Goal: Navigation & Orientation: Find specific page/section

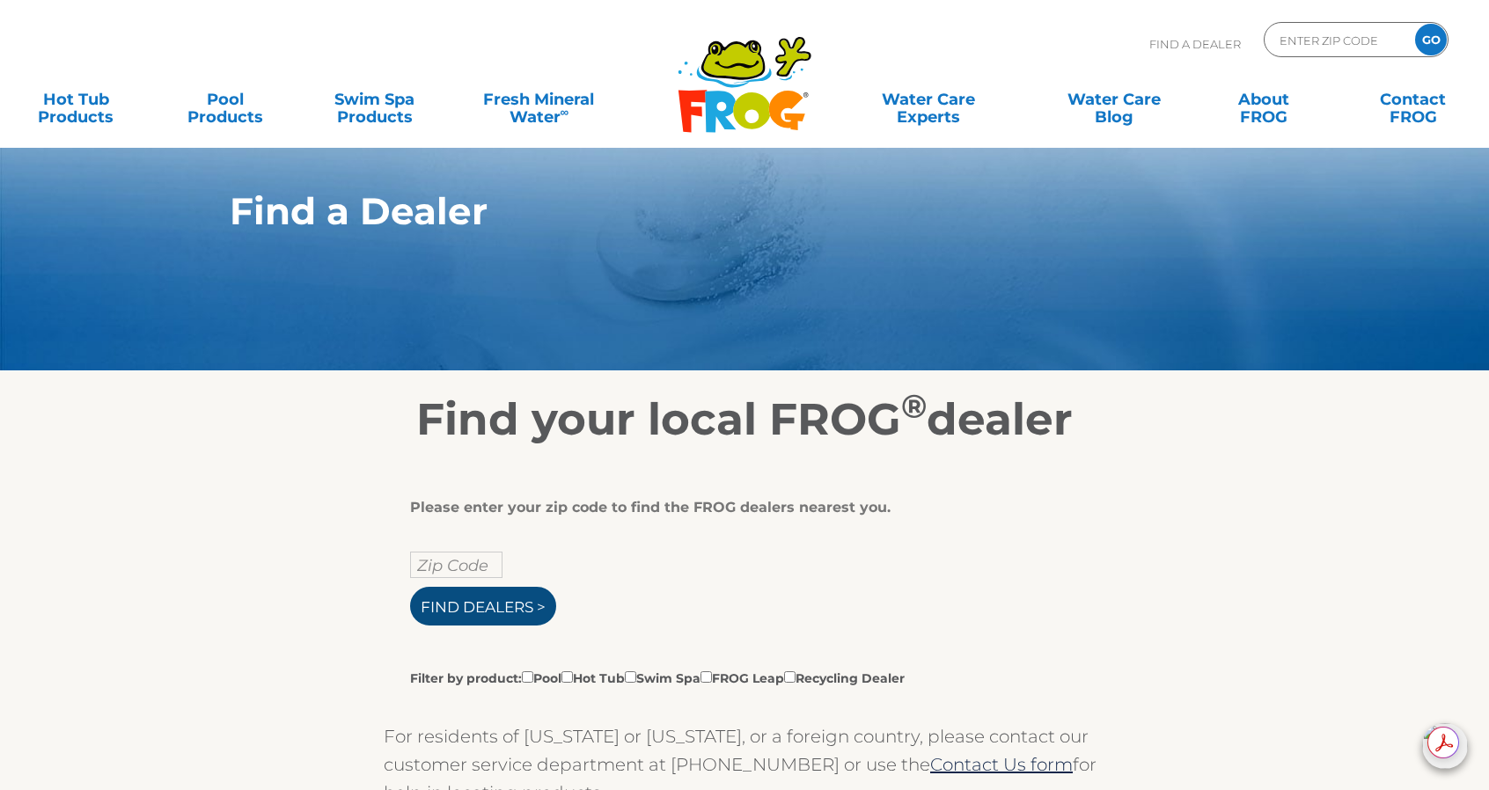
click at [475, 599] on input "Find Dealers >" at bounding box center [483, 606] width 146 height 39
type input "ENTER ZIP CODE"
click at [442, 566] on input "text" at bounding box center [456, 565] width 92 height 26
type input "60140"
click at [410, 587] on input "Find Dealers >" at bounding box center [483, 606] width 146 height 39
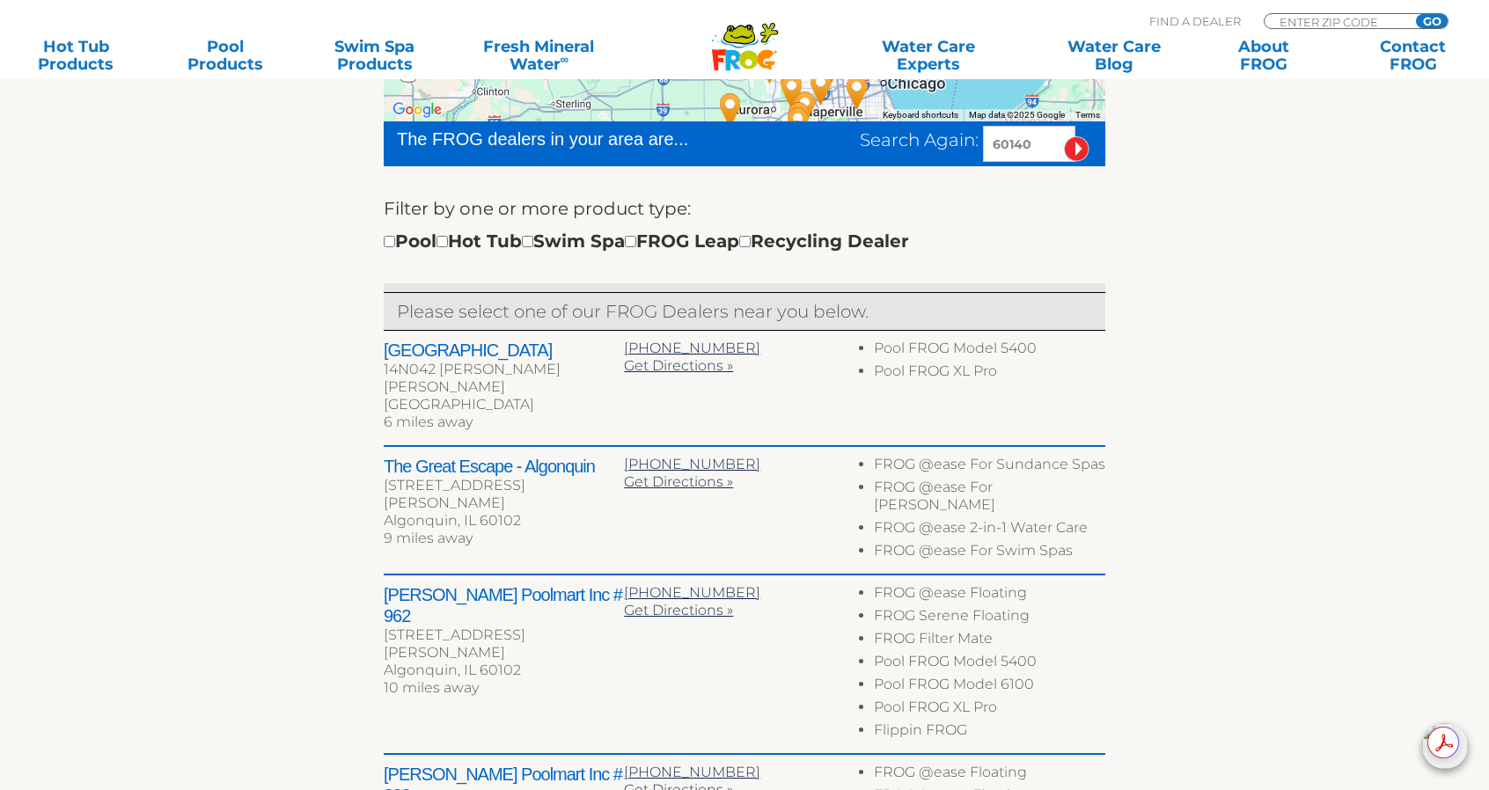
scroll to position [598, 0]
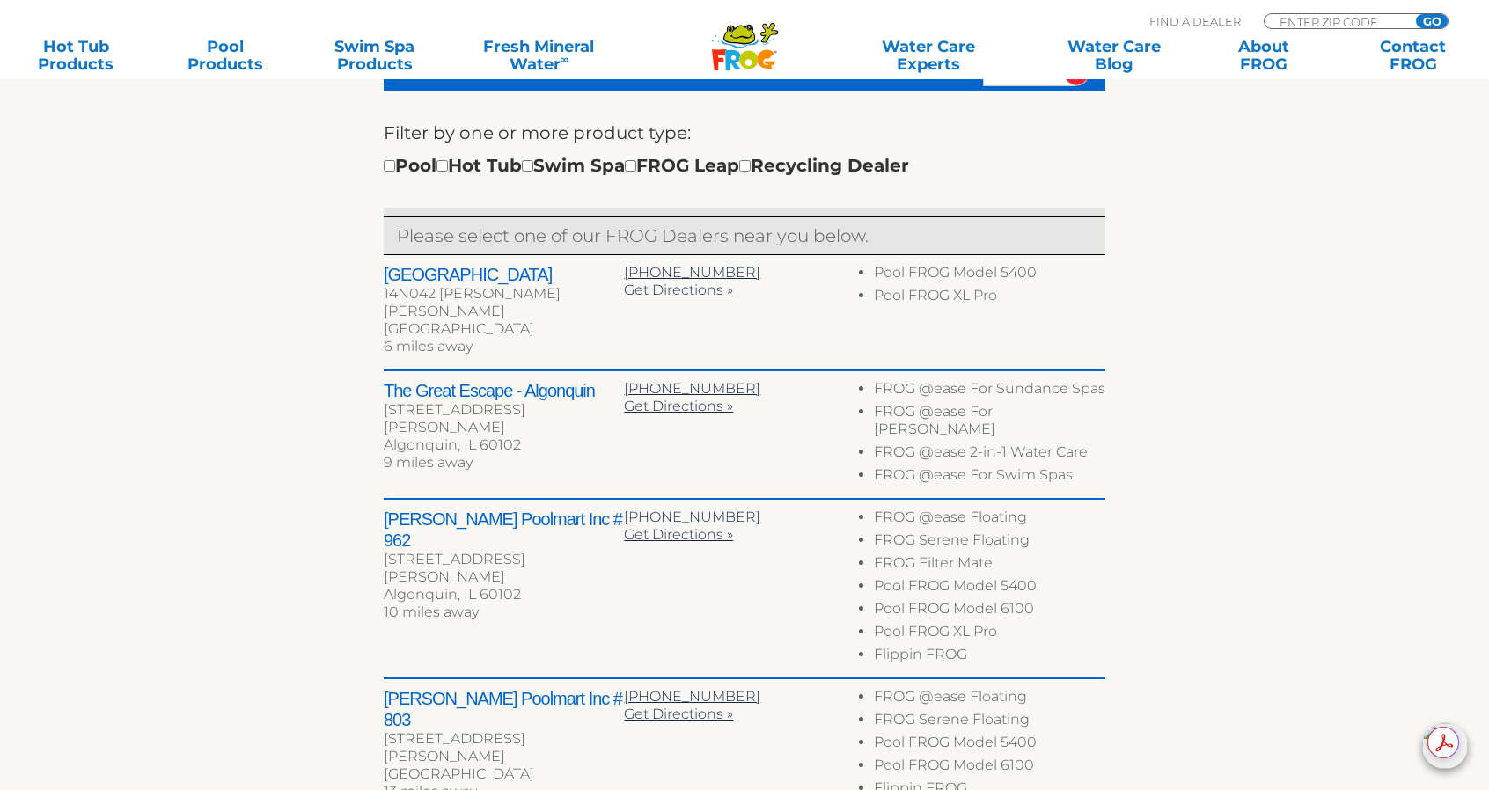
click at [461, 509] on h2 "[PERSON_NAME] Poolmart Inc # 962" at bounding box center [504, 530] width 240 height 42
